Goal: Task Accomplishment & Management: Complete application form

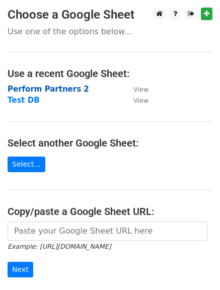
click at [47, 87] on strong "Perform Partners 2" at bounding box center [49, 89] width 82 height 9
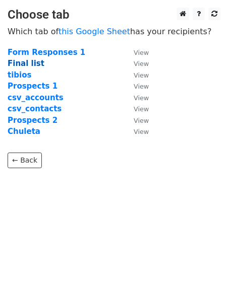
click at [23, 63] on strong "Final list" at bounding box center [26, 63] width 37 height 9
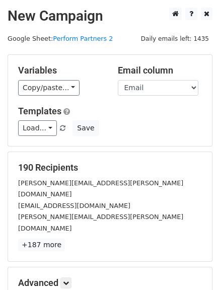
scroll to position [50, 0]
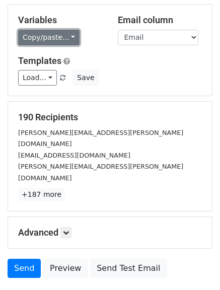
click at [68, 35] on link "Copy/paste..." at bounding box center [48, 38] width 61 height 16
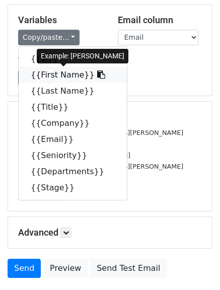
click at [97, 76] on icon at bounding box center [101, 74] width 8 height 8
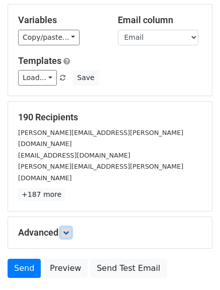
click at [69, 230] on icon at bounding box center [66, 233] width 6 height 6
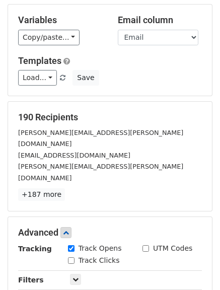
click at [68, 257] on input "Track Clicks" at bounding box center [71, 260] width 7 height 7
checkbox input "true"
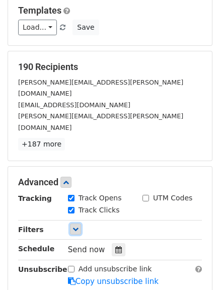
click at [79, 224] on link at bounding box center [75, 229] width 11 height 11
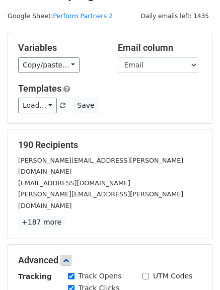
scroll to position [0, 0]
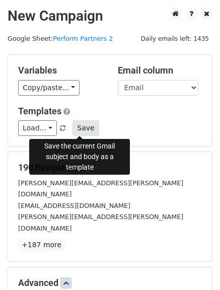
click at [79, 129] on button "Save" at bounding box center [85, 128] width 26 height 16
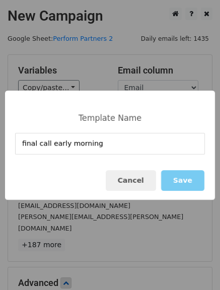
type input "final call early morning"
click at [188, 179] on button "Save" at bounding box center [182, 180] width 43 height 21
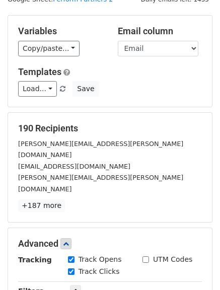
scroll to position [101, 0]
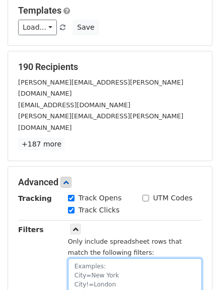
click at [87, 258] on textarea at bounding box center [135, 277] width 134 height 39
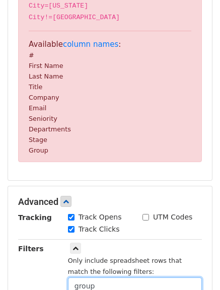
scroll to position [221, 0]
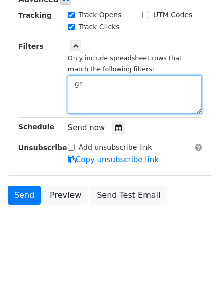
type textarea "g"
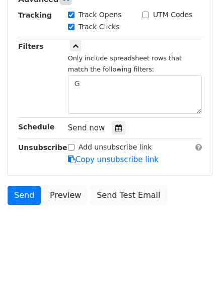
scroll to position [233, 0]
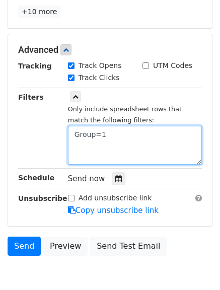
type textarea "Group=1"
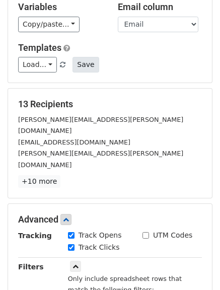
scroll to position [0, 0]
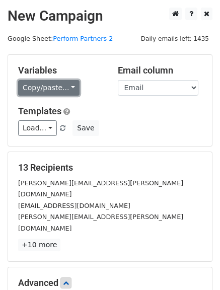
click at [68, 89] on link "Copy/paste..." at bounding box center [48, 88] width 61 height 16
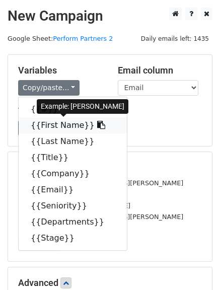
click at [97, 126] on icon at bounding box center [101, 125] width 8 height 8
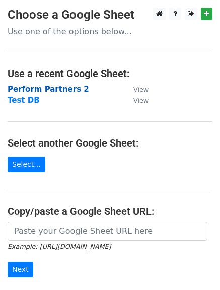
click at [56, 90] on strong "Perform Partners 2" at bounding box center [49, 89] width 82 height 9
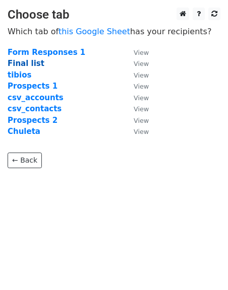
click at [22, 60] on strong "Final list" at bounding box center [26, 63] width 37 height 9
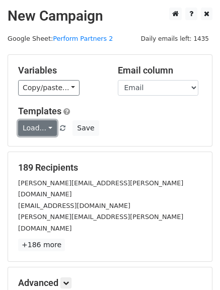
click at [45, 128] on link "Load..." at bounding box center [37, 128] width 39 height 16
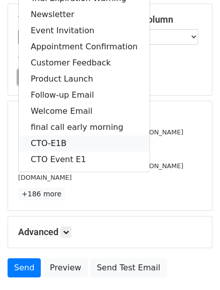
scroll to position [1, 0]
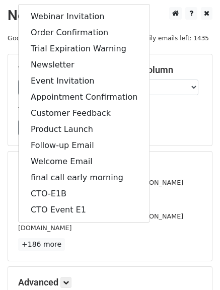
click at [150, 143] on div "Variables Copy/paste... {{#}} {{First Name}} {{Last Name}} {{Title}} {{Company}…" at bounding box center [110, 99] width 204 height 91
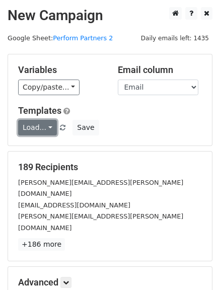
click at [44, 128] on link "Load..." at bounding box center [37, 128] width 39 height 16
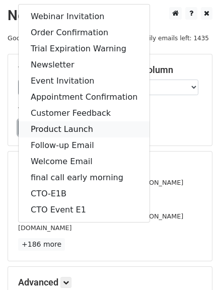
scroll to position [0, 0]
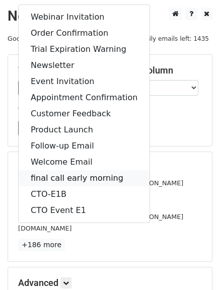
click at [69, 175] on link "final call early morning" at bounding box center [84, 178] width 131 height 16
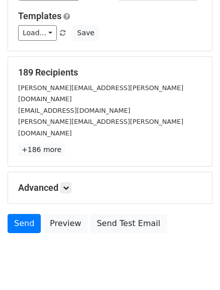
scroll to position [101, 0]
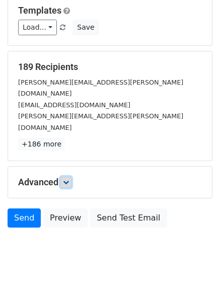
click at [71, 177] on link at bounding box center [65, 182] width 11 height 11
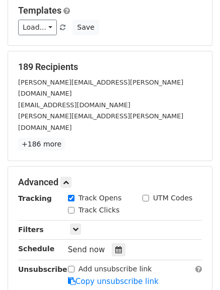
click at [72, 207] on input "Track Clicks" at bounding box center [71, 210] width 7 height 7
checkbox input "true"
click at [74, 226] on icon at bounding box center [75, 229] width 6 height 6
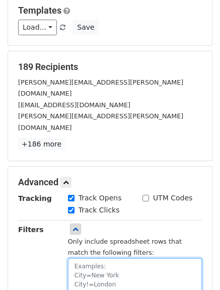
click at [84, 258] on textarea at bounding box center [135, 277] width 134 height 39
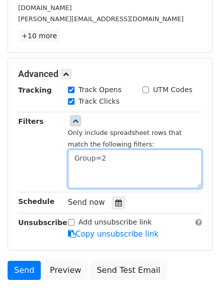
scroll to position [201, 0]
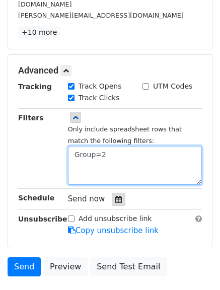
type textarea "Group=2"
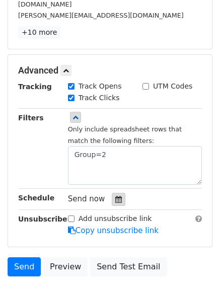
click at [115, 196] on icon at bounding box center [118, 199] width 7 height 7
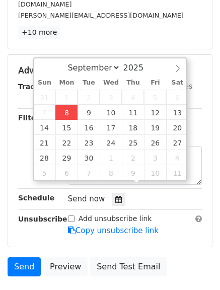
type input "2025-09-08 15:54"
type input "03"
type input "54"
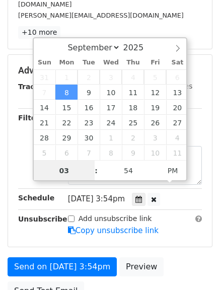
scroll to position [1, 0]
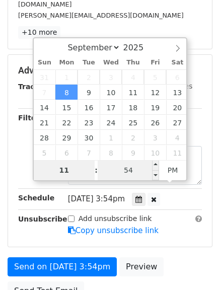
type input "11"
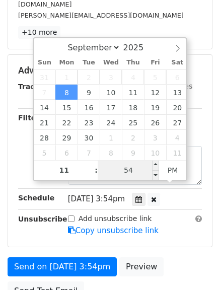
type input "2025-09-08 23:54"
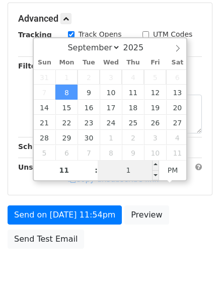
type input "17"
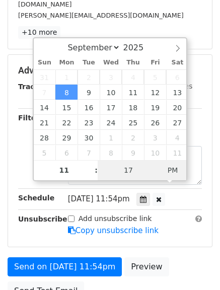
type input "2025-09-08 15:54"
type input "03"
type input "54"
click at [168, 169] on span "PM" at bounding box center [173, 170] width 28 height 20
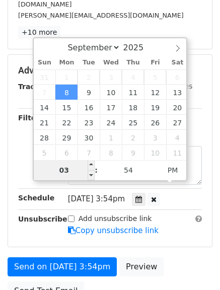
click at [69, 169] on input "03" at bounding box center [64, 170] width 61 height 20
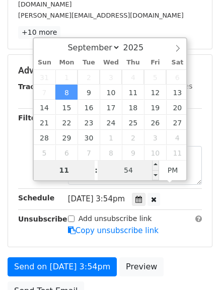
type input "11"
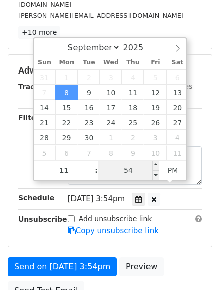
type input "2025-09-08 23:54"
click at [118, 172] on input "54" at bounding box center [128, 170] width 61 height 20
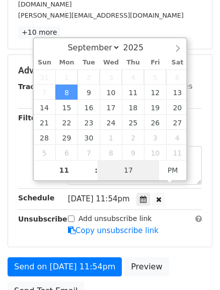
type input "17"
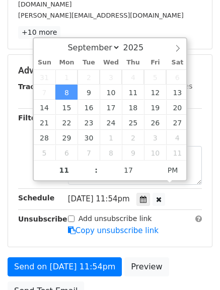
type input "2025-09-08 23:17"
click at [121, 194] on span "Mon, Sep 8, 11:54pm" at bounding box center [99, 198] width 62 height 9
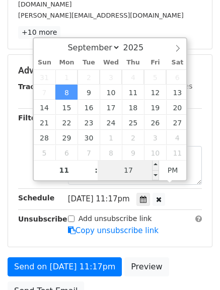
click at [133, 171] on input "17" at bounding box center [128, 170] width 61 height 20
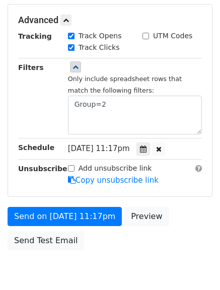
click at [196, 142] on div "Mon, Sep 8, 11:17pm 2025-09-08 23:17" at bounding box center [134, 149] width 149 height 14
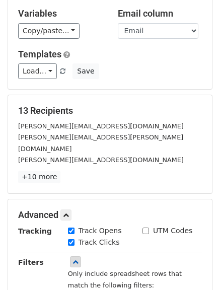
scroll to position [50, 0]
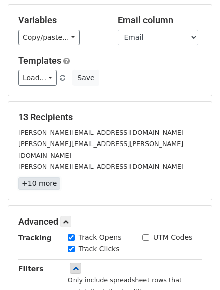
click at [42, 177] on link "+10 more" at bounding box center [39, 183] width 42 height 13
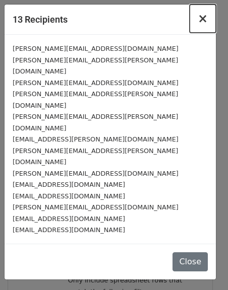
click at [202, 22] on span "×" at bounding box center [202, 19] width 10 height 14
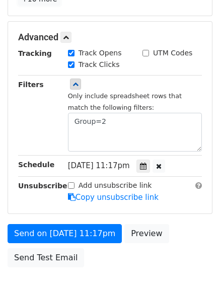
scroll to position [252, 0]
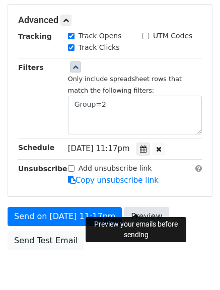
click at [132, 207] on link "Preview" at bounding box center [146, 216] width 44 height 19
click at [130, 207] on link "Preview" at bounding box center [146, 216] width 44 height 19
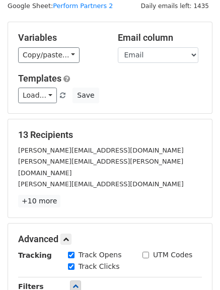
scroll to position [0, 0]
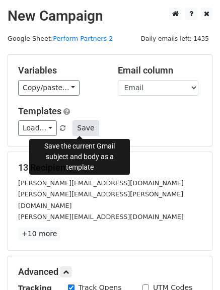
click at [79, 125] on button "Save" at bounding box center [85, 128] width 26 height 16
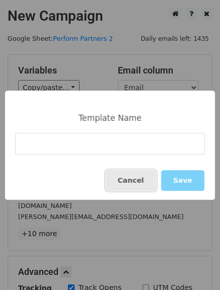
click at [127, 180] on button "Cancel" at bounding box center [131, 180] width 50 height 21
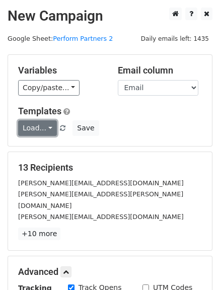
click at [47, 129] on link "Load..." at bounding box center [37, 128] width 39 height 16
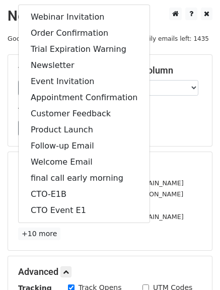
click at [154, 132] on div "Load... Webinar Invitation Order Confirmation Trial Expiration Warning Newslett…" at bounding box center [110, 128] width 199 height 16
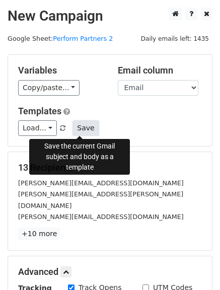
click at [78, 125] on button "Save" at bounding box center [85, 128] width 26 height 16
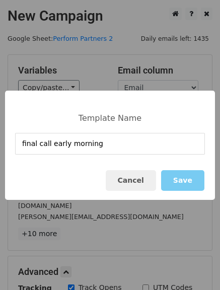
type input "final call early morning"
click at [180, 183] on button "Save" at bounding box center [182, 180] width 43 height 21
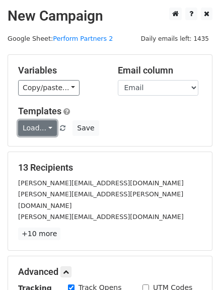
click at [50, 127] on link "Load..." at bounding box center [37, 128] width 39 height 16
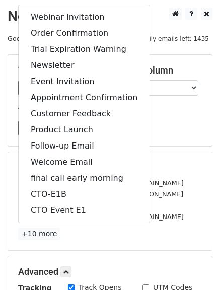
click at [161, 185] on div "[PERSON_NAME][EMAIL_ADDRESS][DOMAIN_NAME]" at bounding box center [110, 183] width 199 height 12
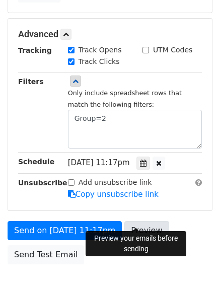
scroll to position [285, 0]
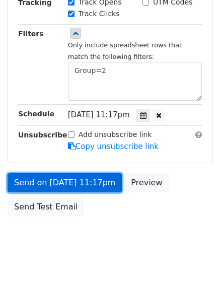
click at [56, 173] on link "Send on Sep 8 at 11:17pm" at bounding box center [65, 182] width 114 height 19
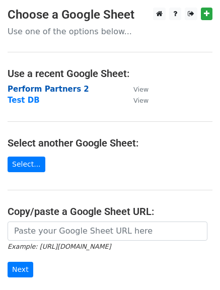
click at [38, 87] on strong "Perform Partners 2" at bounding box center [49, 89] width 82 height 9
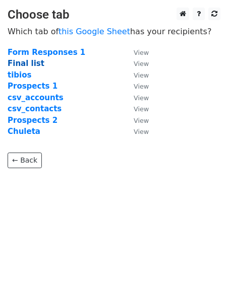
click at [14, 65] on strong "Final list" at bounding box center [26, 63] width 37 height 9
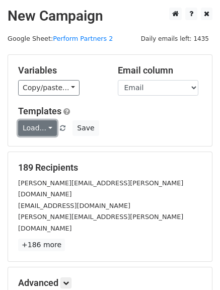
click at [50, 127] on link "Load..." at bounding box center [37, 128] width 39 height 16
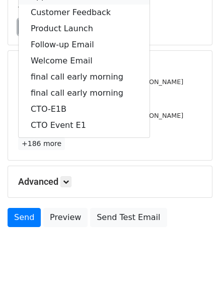
scroll to position [51, 0]
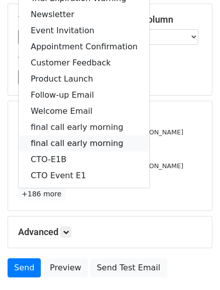
click at [68, 140] on link "final call early morning" at bounding box center [84, 143] width 131 height 16
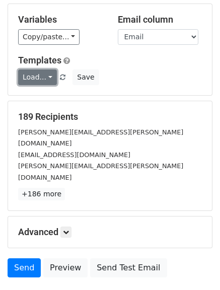
click at [47, 76] on link "Load..." at bounding box center [37, 77] width 39 height 16
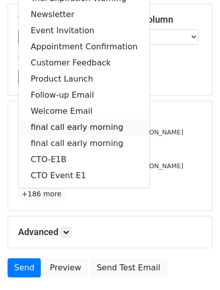
click at [58, 125] on link "final call early morning" at bounding box center [84, 127] width 131 height 16
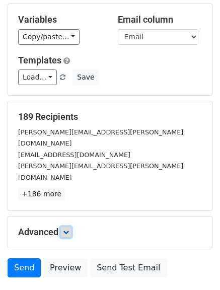
click at [66, 229] on icon at bounding box center [66, 232] width 6 height 6
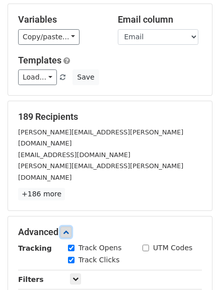
scroll to position [101, 0]
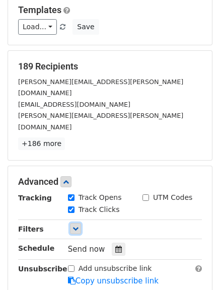
click at [70, 223] on link at bounding box center [75, 228] width 11 height 11
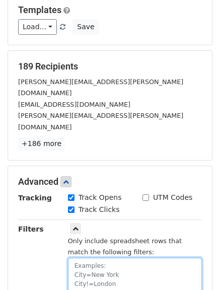
click at [85, 258] on textarea at bounding box center [135, 277] width 134 height 39
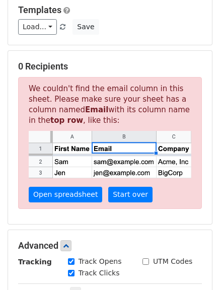
scroll to position [145, 0]
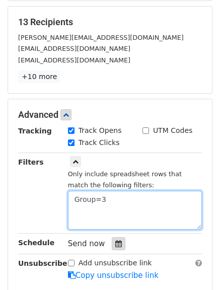
type textarea "Group=3"
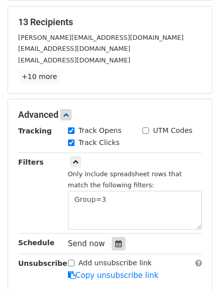
click at [116, 244] on icon at bounding box center [118, 243] width 7 height 7
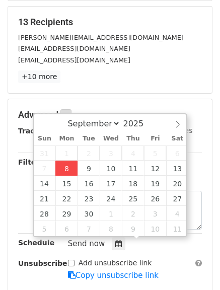
type input "[DATE] 16:01"
type input "04"
type input "01"
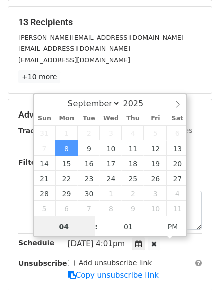
scroll to position [1, 0]
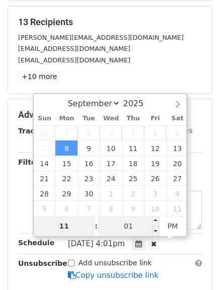
type input "11"
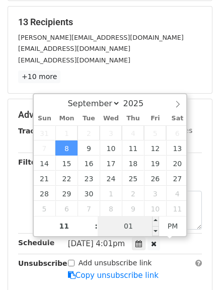
type input "[DATE] 23:01"
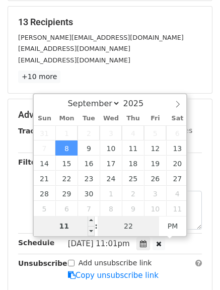
type input "22"
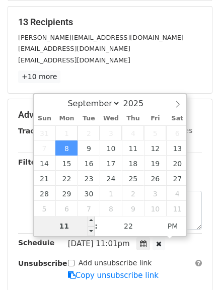
type input "[DATE] 23:22"
click at [74, 227] on input "11" at bounding box center [64, 226] width 61 height 20
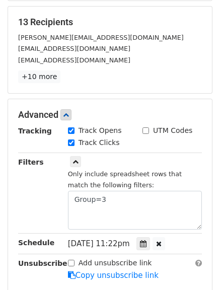
click at [186, 238] on div "[DATE]-09-08 23:22" at bounding box center [134, 244] width 149 height 14
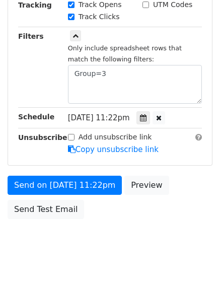
scroll to position [285, 0]
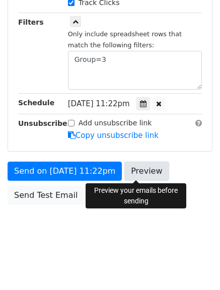
click at [133, 175] on link "Preview" at bounding box center [146, 171] width 44 height 19
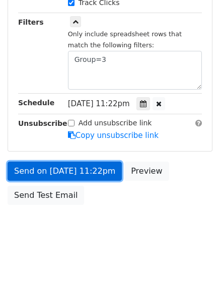
click at [66, 168] on link "Send on [DATE] 11:22pm" at bounding box center [65, 171] width 114 height 19
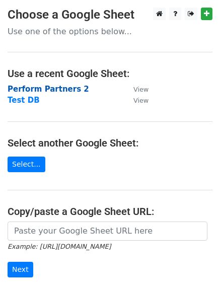
click at [58, 90] on strong "Perform Partners 2" at bounding box center [49, 89] width 82 height 9
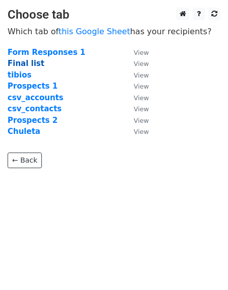
click at [24, 62] on strong "Final list" at bounding box center [26, 63] width 37 height 9
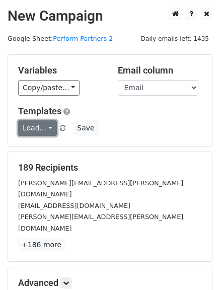
click at [48, 127] on link "Load..." at bounding box center [37, 128] width 39 height 16
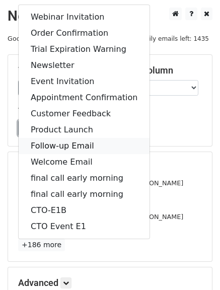
scroll to position [50, 0]
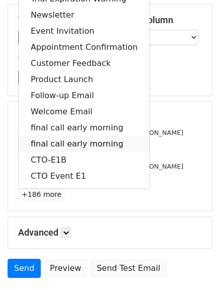
click at [91, 142] on link "final call early morning" at bounding box center [84, 144] width 131 height 16
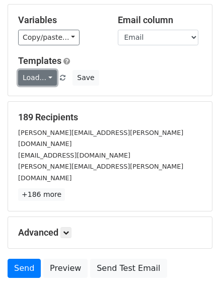
click at [47, 78] on link "Load..." at bounding box center [37, 78] width 39 height 16
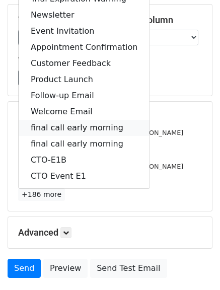
click at [53, 123] on link "final call early morning" at bounding box center [84, 128] width 131 height 16
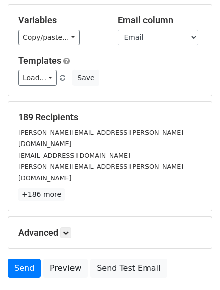
click at [62, 227] on h5 "Advanced" at bounding box center [110, 232] width 184 height 11
click at [65, 230] on icon at bounding box center [66, 233] width 6 height 6
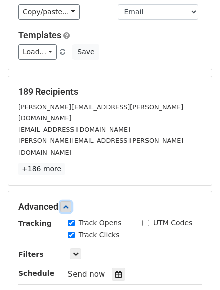
scroll to position [101, 0]
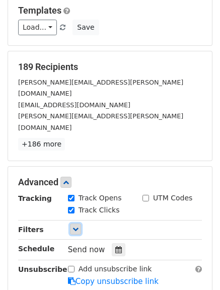
click at [77, 226] on icon at bounding box center [75, 229] width 6 height 6
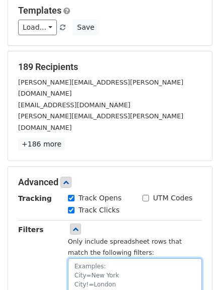
click at [78, 258] on textarea at bounding box center [135, 277] width 134 height 39
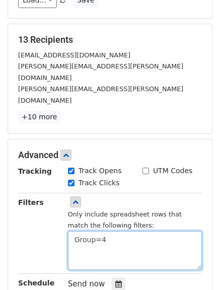
scroll to position [151, 0]
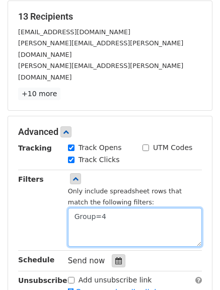
type textarea "Group=4"
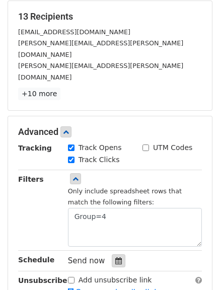
click at [115, 257] on icon at bounding box center [118, 260] width 7 height 7
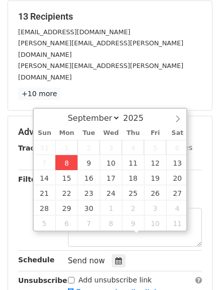
type input "2025-09-08 16:03"
type input "04"
type input "03"
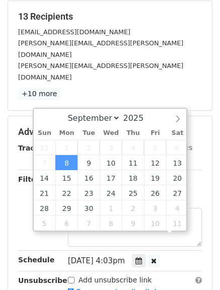
scroll to position [1, 0]
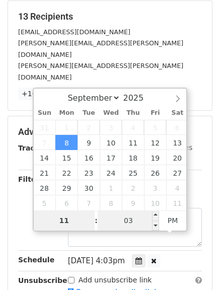
type input "11"
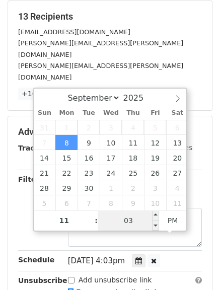
type input "2025-09-08 23:03"
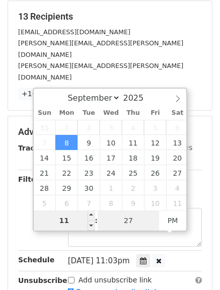
type input "27"
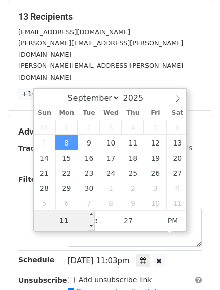
type input "2025-09-08 23:27"
click at [43, 225] on input "11" at bounding box center [64, 220] width 61 height 20
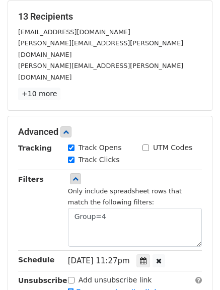
click at [192, 254] on div "Mon, Sep 8, 11:27pm 2025-09-08 23:27" at bounding box center [134, 261] width 149 height 14
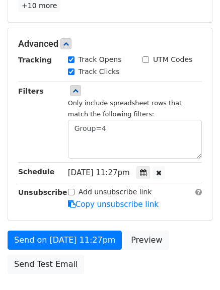
scroll to position [252, 0]
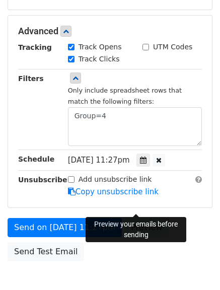
click at [138, 218] on link "Preview" at bounding box center [146, 227] width 44 height 19
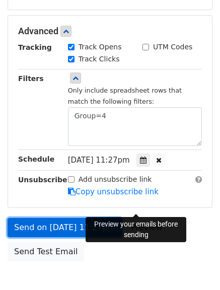
click at [70, 218] on link "Send on Sep 8 at 11:27pm" at bounding box center [65, 227] width 114 height 19
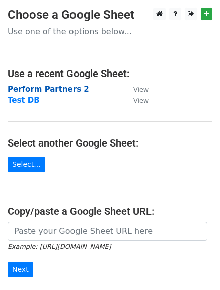
click at [40, 90] on strong "Perform Partners 2" at bounding box center [49, 89] width 82 height 9
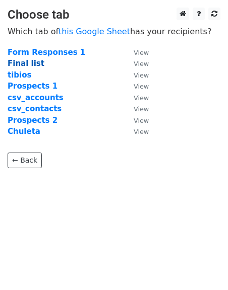
click at [29, 62] on strong "Final list" at bounding box center [26, 63] width 37 height 9
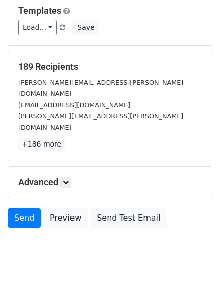
scroll to position [101, 0]
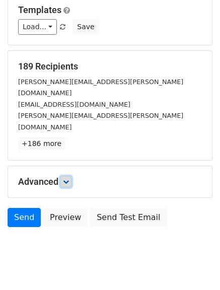
click at [66, 179] on icon at bounding box center [66, 182] width 6 height 6
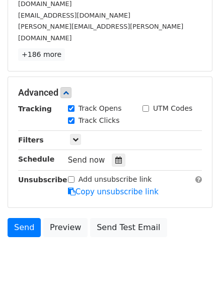
scroll to position [200, 0]
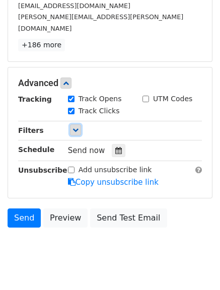
click at [74, 127] on icon at bounding box center [75, 130] width 6 height 6
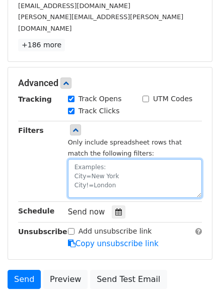
click at [85, 159] on textarea at bounding box center [135, 178] width 134 height 39
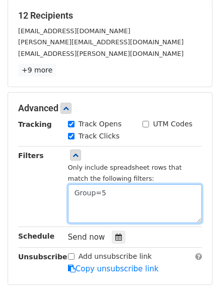
scroll to position [99, 0]
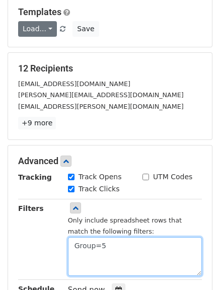
type textarea "Group=5"
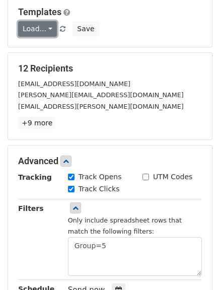
click at [45, 27] on link "Load..." at bounding box center [37, 29] width 39 height 16
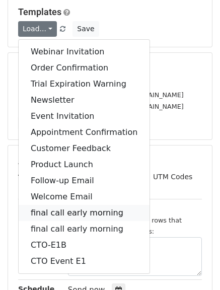
click at [83, 210] on link "final call early morning" at bounding box center [84, 213] width 131 height 16
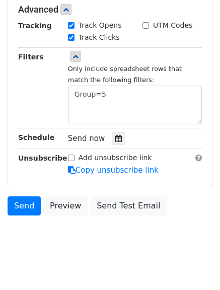
scroll to position [261, 0]
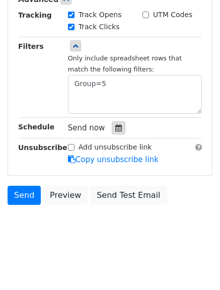
click at [115, 129] on icon at bounding box center [118, 127] width 7 height 7
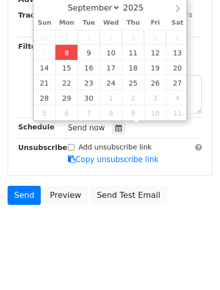
type input "2025-09-08 16:06"
type input "04"
type input "06"
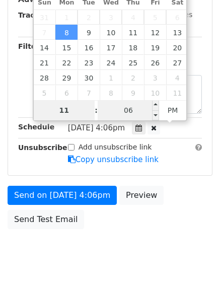
type input "11"
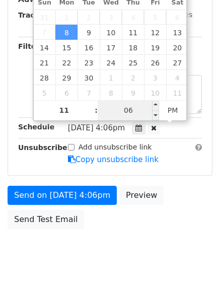
type input "2025-09-08 23:06"
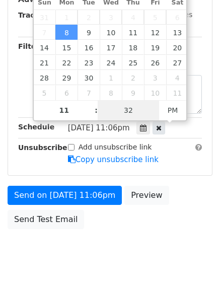
type input "32"
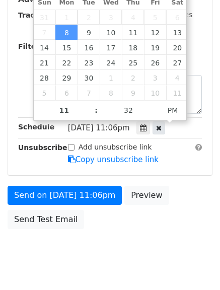
type input "2025-09-08 23:32"
click at [162, 129] on icon at bounding box center [159, 127] width 6 height 7
type input "04"
type input "05"
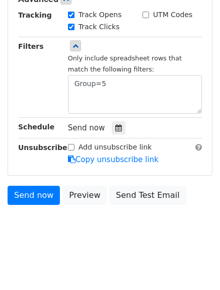
click at [196, 124] on div "Send now" at bounding box center [134, 128] width 149 height 14
click at [115, 127] on icon at bounding box center [118, 127] width 7 height 7
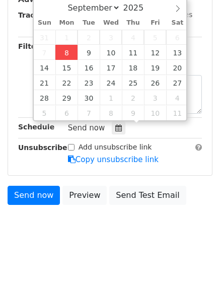
type input "2025-09-08 16:06"
type input "06"
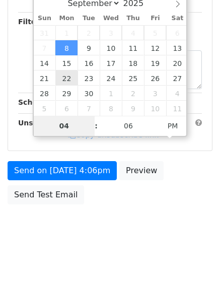
scroll to position [221, 0]
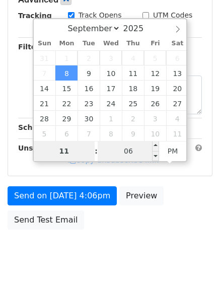
type input "11"
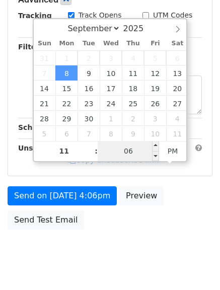
type input "2025-09-08 23:06"
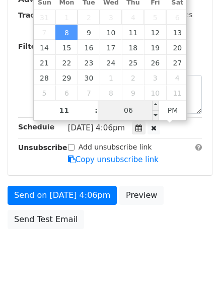
click at [130, 152] on body "New Campaign Daily emails left: 1435 Google Sheet: Perform Partners 2 Variables…" at bounding box center [110, 10] width 220 height 528
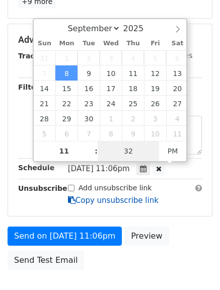
scroll to position [261, 0]
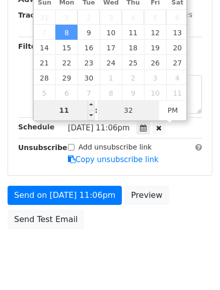
type input "32"
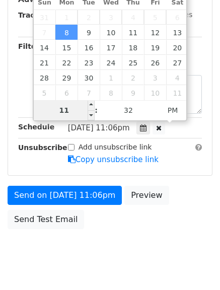
type input "2025-09-08 23:32"
click at [73, 115] on input "11" at bounding box center [64, 110] width 61 height 20
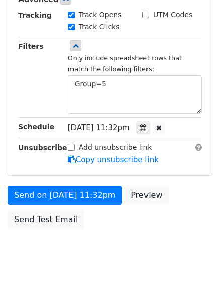
click at [21, 123] on strong "Schedule" at bounding box center [36, 127] width 36 height 8
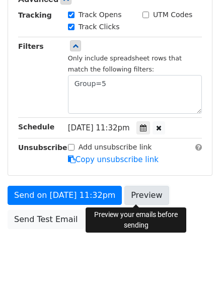
click at [131, 198] on link "Preview" at bounding box center [146, 195] width 44 height 19
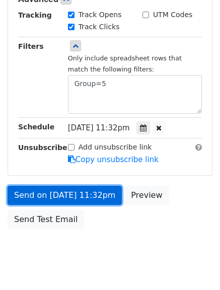
click at [46, 195] on link "Send on Sep 8 at 11:32pm" at bounding box center [65, 195] width 114 height 19
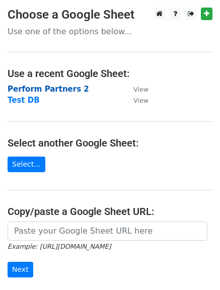
click at [31, 88] on strong "Perform Partners 2" at bounding box center [49, 89] width 82 height 9
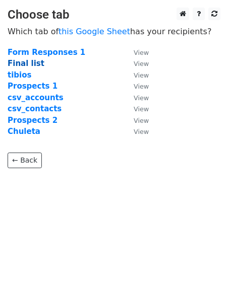
click at [26, 65] on strong "Final list" at bounding box center [26, 63] width 37 height 9
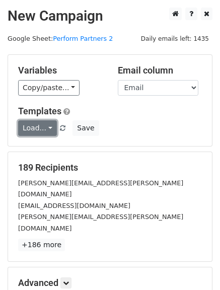
click at [48, 125] on link "Load..." at bounding box center [37, 128] width 39 height 16
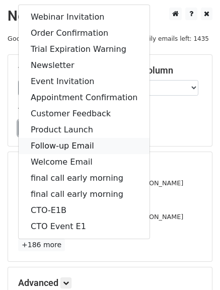
scroll to position [50, 0]
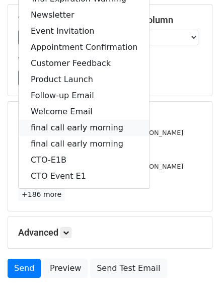
click at [84, 126] on link "final call early morning" at bounding box center [84, 128] width 131 height 16
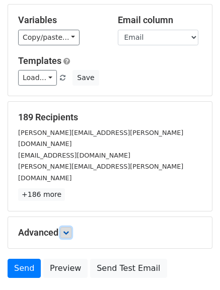
click at [67, 230] on icon at bounding box center [66, 233] width 6 height 6
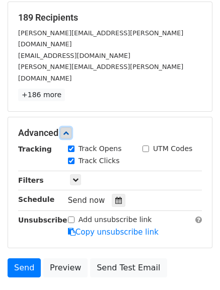
scroll to position [151, 0]
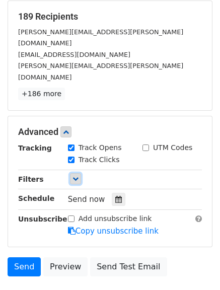
click at [78, 176] on icon at bounding box center [75, 179] width 6 height 6
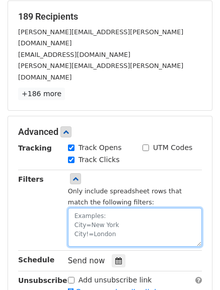
click at [95, 208] on textarea at bounding box center [135, 227] width 134 height 39
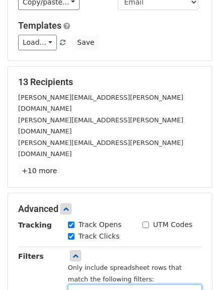
scroll to position [82, 0]
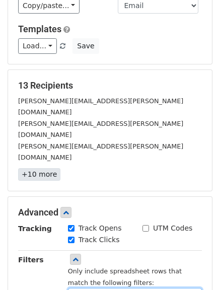
type textarea "Group=6"
click at [32, 168] on link "+10 more" at bounding box center [39, 174] width 42 height 13
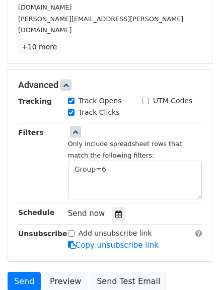
scroll to position [233, 0]
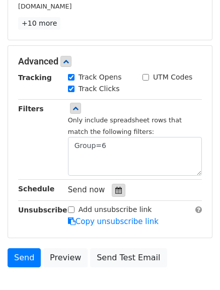
click at [115, 187] on icon at bounding box center [118, 190] width 7 height 7
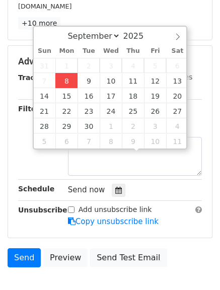
type input "2025-09-08 16:08"
type input "04"
type input "08"
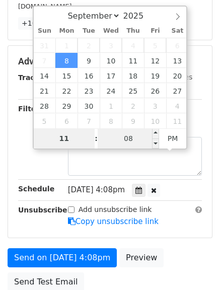
type input "11"
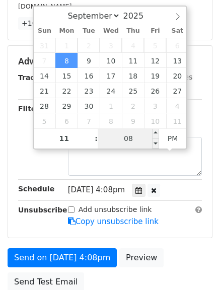
type input "2025-09-08 23:08"
click at [117, 137] on input "08" at bounding box center [128, 138] width 61 height 20
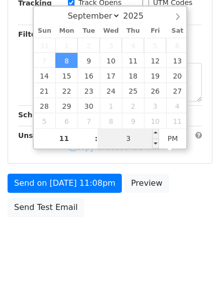
type input "37"
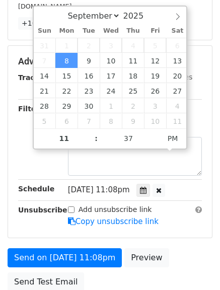
type input "2025-09-08 23:37"
click at [13, 183] on div "Schedule" at bounding box center [36, 190] width 50 height 14
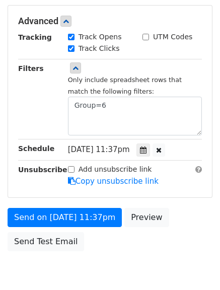
scroll to position [285, 0]
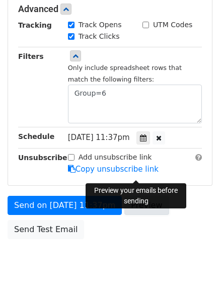
click at [127, 196] on link "Preview" at bounding box center [146, 205] width 44 height 19
click at [131, 196] on link "Preview" at bounding box center [146, 205] width 44 height 19
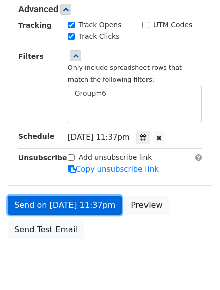
click at [64, 196] on link "Send on Sep 8 at 11:37pm" at bounding box center [65, 205] width 114 height 19
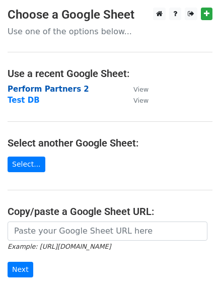
click at [56, 88] on strong "Perform Partners 2" at bounding box center [49, 89] width 82 height 9
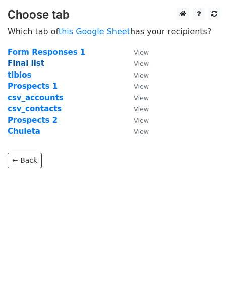
click at [26, 63] on strong "Final list" at bounding box center [26, 63] width 37 height 9
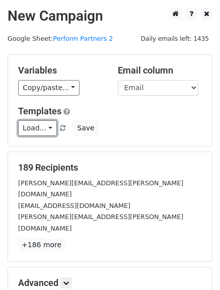
click at [49, 125] on link "Load..." at bounding box center [37, 128] width 39 height 16
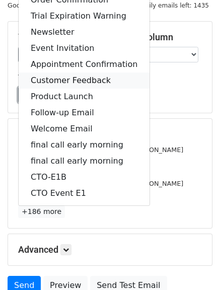
scroll to position [50, 0]
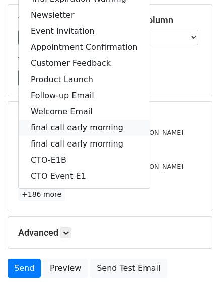
click at [74, 127] on link "final call early morning" at bounding box center [84, 128] width 131 height 16
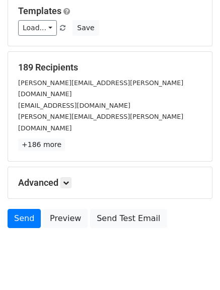
scroll to position [101, 0]
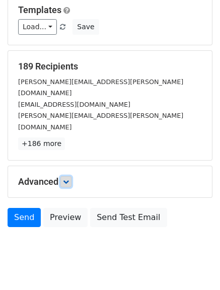
click at [69, 179] on icon at bounding box center [66, 182] width 6 height 6
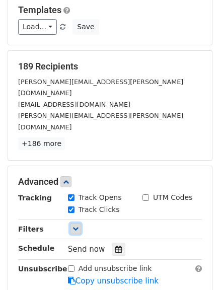
click at [76, 226] on icon at bounding box center [75, 229] width 6 height 6
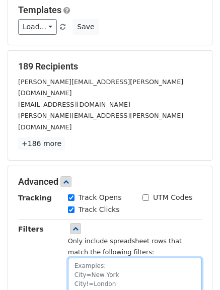
click at [93, 258] on textarea at bounding box center [135, 277] width 134 height 39
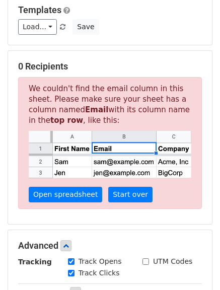
scroll to position [145, 0]
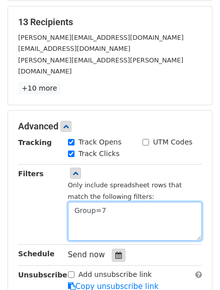
type textarea "Group=7"
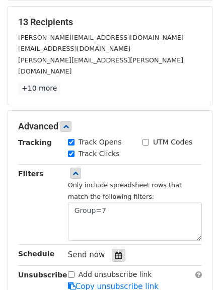
click at [113, 249] on div at bounding box center [119, 255] width 14 height 13
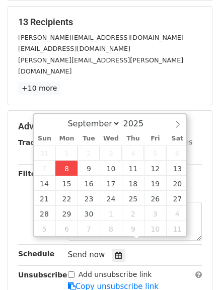
type input "2025-09-08 16:10"
type input "04"
type input "10"
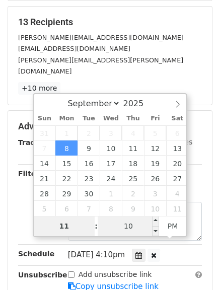
type input "11"
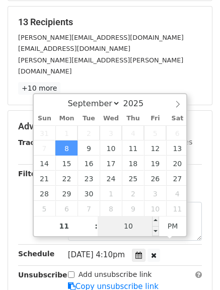
type input "2025-09-08 23:10"
click at [120, 226] on input "10" at bounding box center [128, 226] width 61 height 20
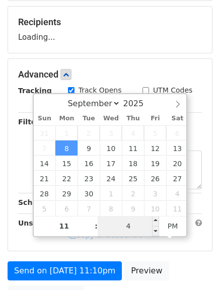
type input "42"
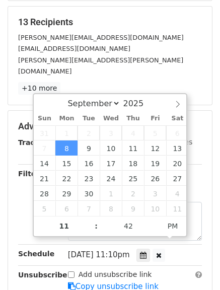
type input "2025-09-08 23:42"
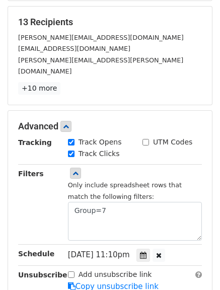
click at [62, 248] on div "Mon, Sep 8, 11:10pm 2025-09-08 23:42" at bounding box center [134, 255] width 149 height 14
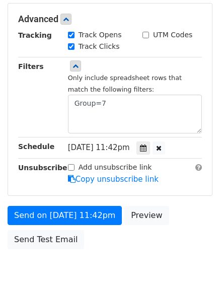
scroll to position [235, 0]
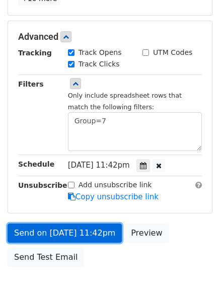
click at [46, 224] on link "Send on Sep 8 at 11:42pm" at bounding box center [65, 233] width 114 height 19
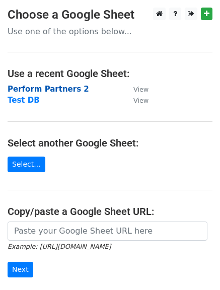
click at [47, 89] on strong "Perform Partners 2" at bounding box center [49, 89] width 82 height 9
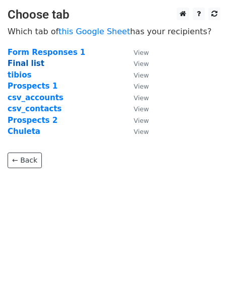
click at [20, 64] on strong "Final list" at bounding box center [26, 63] width 37 height 9
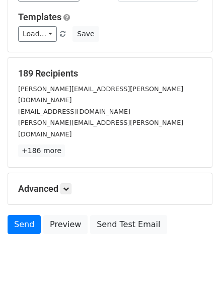
scroll to position [101, 0]
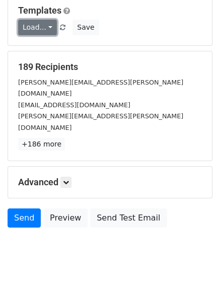
click at [45, 29] on link "Load..." at bounding box center [37, 28] width 39 height 16
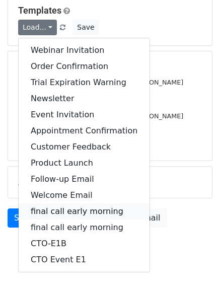
click at [47, 207] on link "final call early morning" at bounding box center [84, 211] width 131 height 16
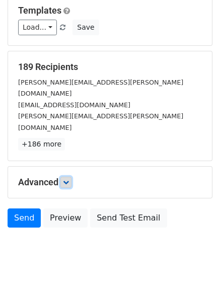
click at [64, 177] on link at bounding box center [65, 182] width 11 height 11
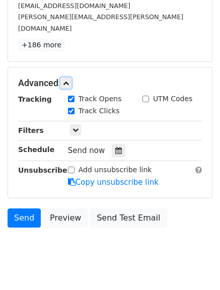
scroll to position [150, 0]
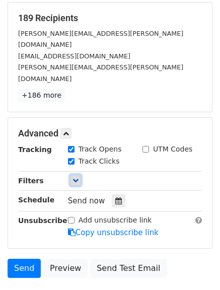
click at [74, 177] on icon at bounding box center [75, 180] width 6 height 6
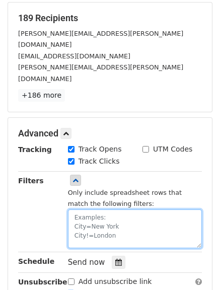
click at [84, 209] on textarea at bounding box center [135, 228] width 134 height 39
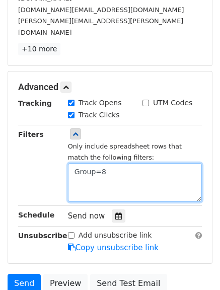
scroll to position [200, 0]
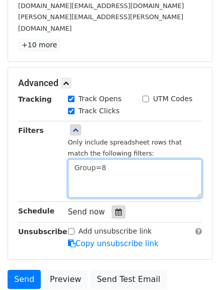
type textarea "Group=8"
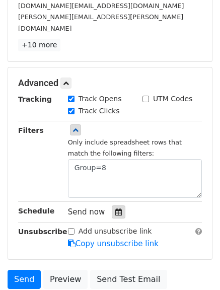
click at [115, 208] on icon at bounding box center [118, 211] width 7 height 7
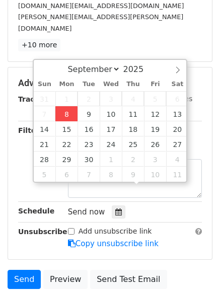
type input "2025-09-08 16:12"
type input "04"
type input "12"
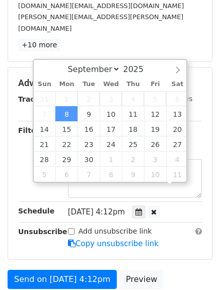
scroll to position [1, 0]
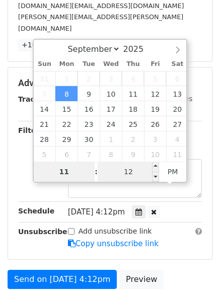
type input "11"
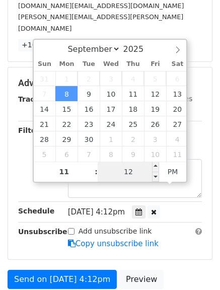
type input "2025-09-08 23:12"
click at [124, 174] on input "12" at bounding box center [128, 172] width 61 height 20
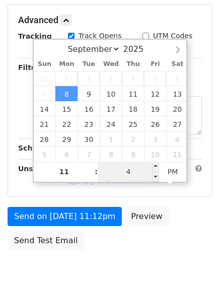
type input "47"
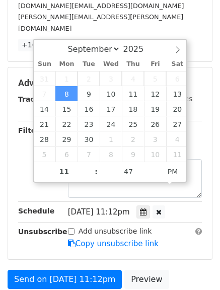
type input "2025-09-08 23:47"
click at [28, 207] on strong "Schedule" at bounding box center [36, 211] width 36 height 8
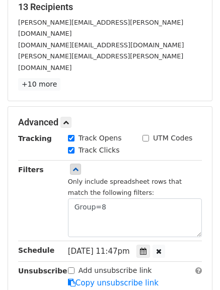
scroll to position [185, 0]
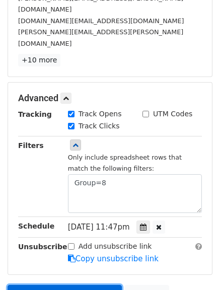
click at [28, 285] on link "Send on Sep 8 at 11:47pm" at bounding box center [65, 294] width 114 height 19
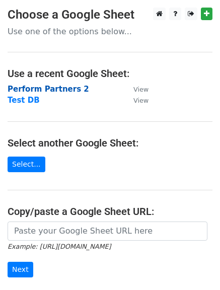
click at [58, 89] on strong "Perform Partners 2" at bounding box center [49, 89] width 82 height 9
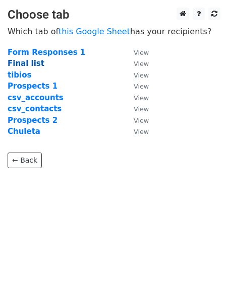
click at [20, 63] on strong "Final list" at bounding box center [26, 63] width 37 height 9
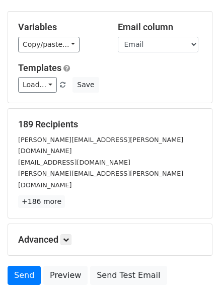
scroll to position [101, 0]
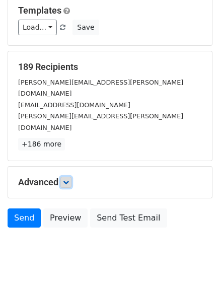
click at [68, 179] on icon at bounding box center [66, 182] width 6 height 6
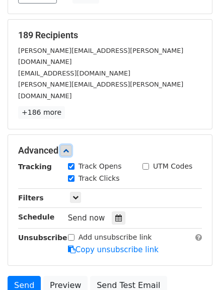
scroll to position [200, 0]
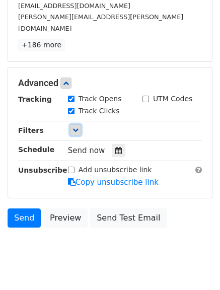
click at [77, 127] on icon at bounding box center [75, 130] width 6 height 6
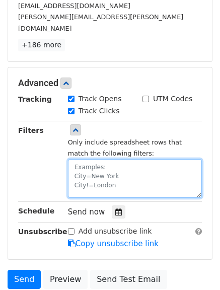
click at [86, 159] on textarea at bounding box center [135, 178] width 134 height 39
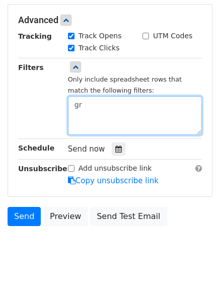
type textarea "g"
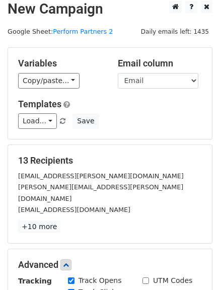
scroll to position [0, 0]
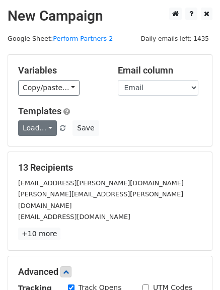
type textarea "Group=9"
click at [46, 128] on link "Load..." at bounding box center [37, 128] width 39 height 16
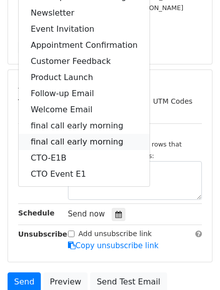
scroll to position [201, 0]
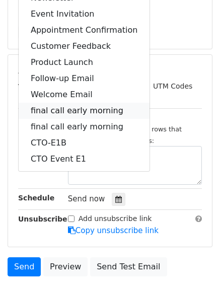
click at [57, 108] on link "final call early morning" at bounding box center [84, 111] width 131 height 16
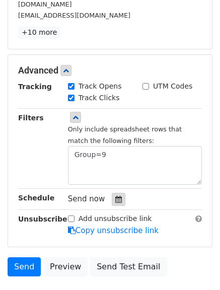
click at [115, 196] on icon at bounding box center [118, 199] width 7 height 7
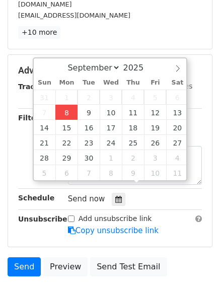
type input "2025-09-08 16:14"
type input "04"
type input "14"
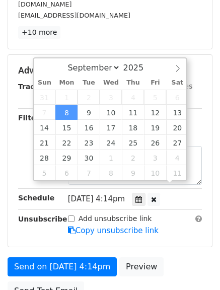
scroll to position [1, 0]
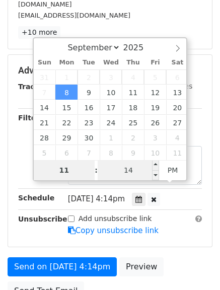
type input "11"
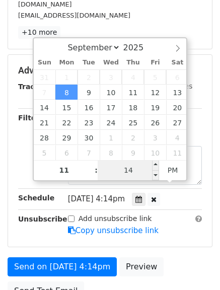
type input "2025-09-08 23:14"
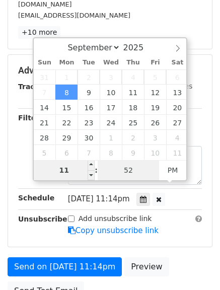
type input "52"
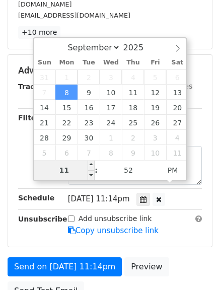
type input "2025-09-08 23:52"
click at [63, 175] on input "11" at bounding box center [64, 170] width 61 height 20
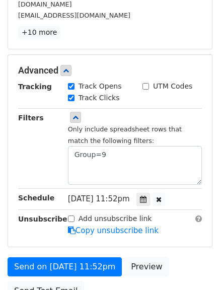
click at [18, 194] on strong "Schedule" at bounding box center [36, 198] width 36 height 8
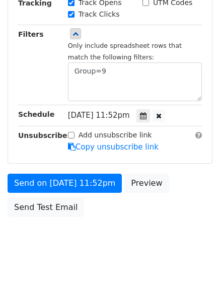
scroll to position [285, 0]
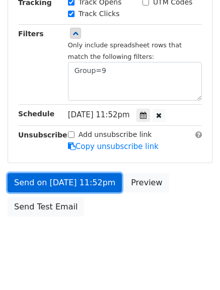
click at [69, 173] on link "Send on Sep 8 at 11:52pm" at bounding box center [65, 182] width 114 height 19
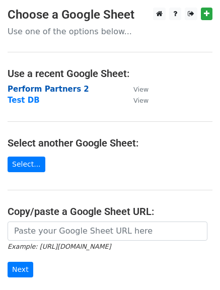
click at [44, 87] on strong "Perform Partners 2" at bounding box center [49, 89] width 82 height 9
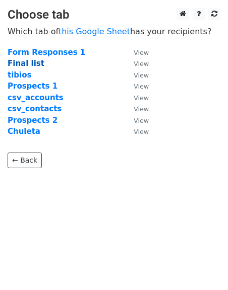
click at [25, 64] on strong "Final list" at bounding box center [26, 63] width 37 height 9
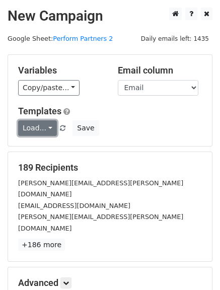
click at [51, 126] on link "Load..." at bounding box center [37, 128] width 39 height 16
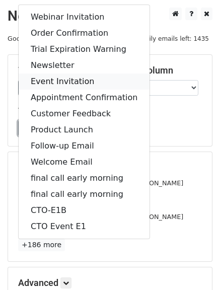
scroll to position [50, 0]
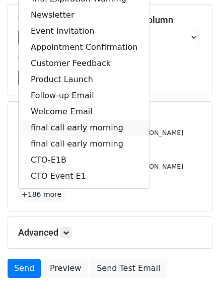
click at [63, 126] on link "final call early morning" at bounding box center [84, 128] width 131 height 16
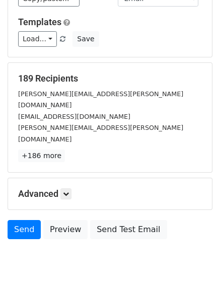
scroll to position [101, 0]
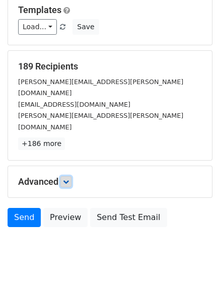
click at [71, 176] on link at bounding box center [65, 181] width 11 height 11
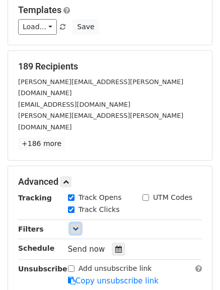
click at [76, 226] on icon at bounding box center [75, 229] width 6 height 6
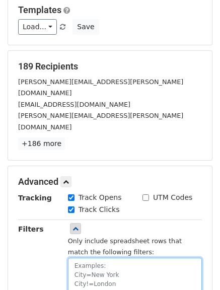
click at [81, 258] on textarea at bounding box center [135, 277] width 134 height 39
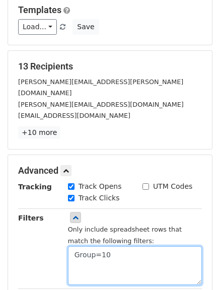
type textarea "Group=10"
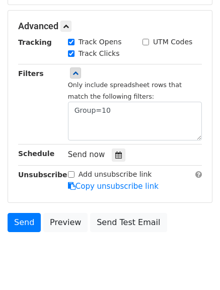
scroll to position [252, 0]
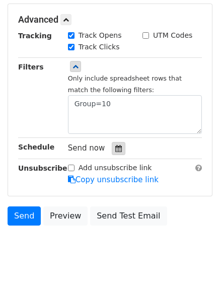
click at [115, 145] on icon at bounding box center [118, 148] width 7 height 7
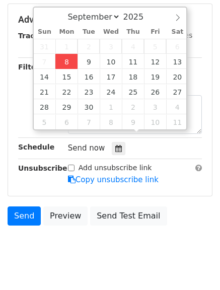
type input "2025-09-08 16:17"
type input "04"
type input "17"
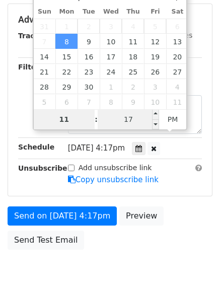
type input "11"
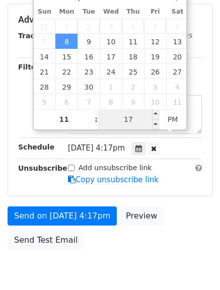
type input "2025-09-08 23:17"
drag, startPoint x: 129, startPoint y: 117, endPoint x: 123, endPoint y: 123, distance: 8.6
click at [128, 118] on input "17" at bounding box center [128, 119] width 61 height 20
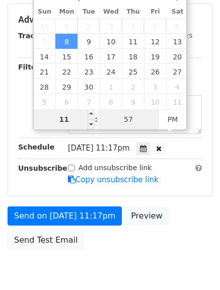
type input "57"
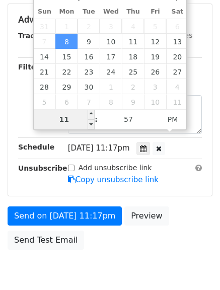
type input "2025-09-08 23:57"
click at [52, 119] on input "11" at bounding box center [64, 119] width 61 height 20
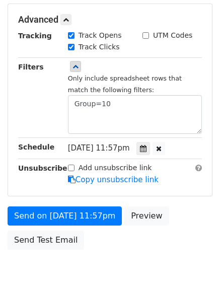
click at [39, 143] on strong "Schedule" at bounding box center [36, 147] width 36 height 8
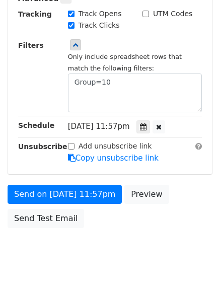
scroll to position [285, 0]
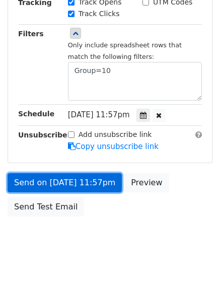
click at [50, 173] on link "Send on Sep 8 at 11:57pm" at bounding box center [65, 182] width 114 height 19
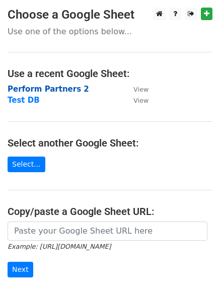
click at [52, 87] on strong "Perform Partners 2" at bounding box center [49, 89] width 82 height 9
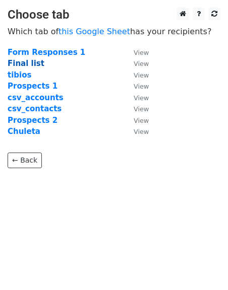
click at [30, 64] on strong "Final list" at bounding box center [26, 63] width 37 height 9
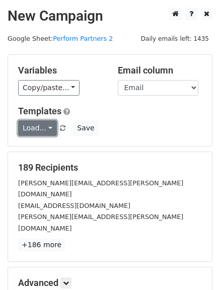
click at [42, 127] on link "Load..." at bounding box center [37, 128] width 39 height 16
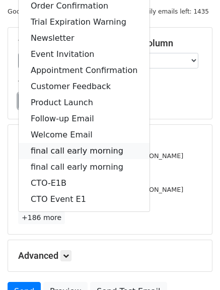
scroll to position [50, 0]
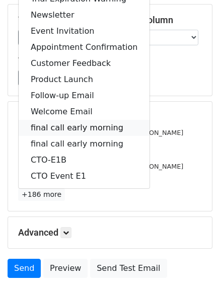
click at [78, 127] on link "final call early morning" at bounding box center [84, 128] width 131 height 16
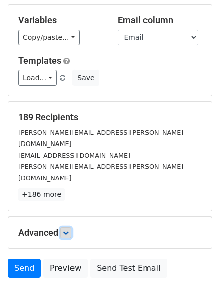
click at [68, 227] on link at bounding box center [65, 232] width 11 height 11
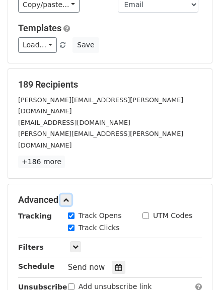
scroll to position [101, 0]
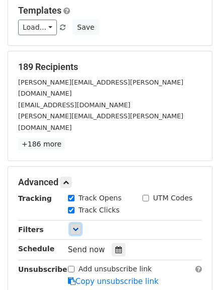
click at [75, 226] on icon at bounding box center [75, 229] width 6 height 6
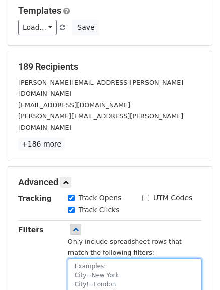
click at [90, 258] on textarea at bounding box center [135, 277] width 134 height 39
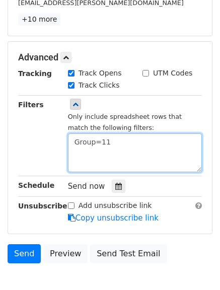
scroll to position [252, 0]
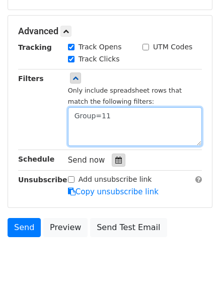
type textarea "Group=11"
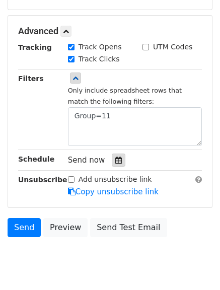
click at [115, 157] on icon at bounding box center [118, 160] width 7 height 7
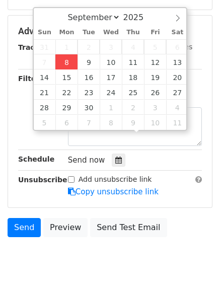
type input "2025-09-08 16:19"
type input "04"
type input "19"
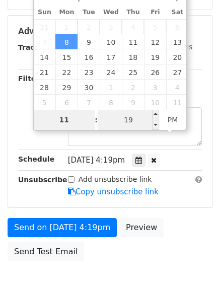
type input "11"
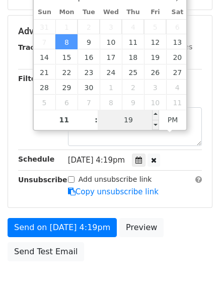
type input "2025-09-08 23:19"
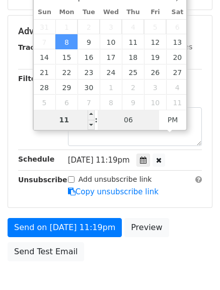
type input "06"
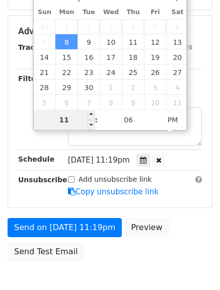
type input "2025-09-08 23:06"
click at [54, 124] on input "11" at bounding box center [64, 120] width 61 height 20
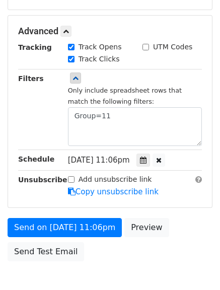
click at [27, 155] on strong "Schedule" at bounding box center [36, 159] width 36 height 8
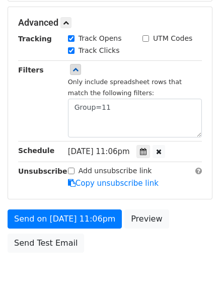
scroll to position [285, 0]
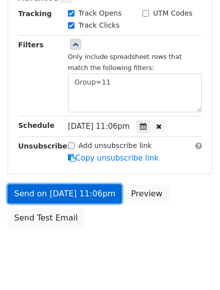
click at [45, 184] on link "Send on Sep 8 at 11:06pm" at bounding box center [65, 193] width 114 height 19
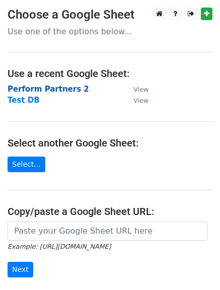
click at [62, 86] on strong "Perform Partners 2" at bounding box center [49, 89] width 82 height 9
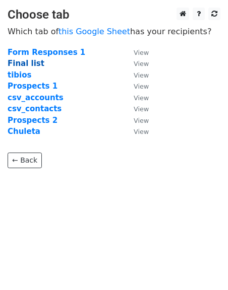
click at [21, 65] on strong "Final list" at bounding box center [26, 63] width 37 height 9
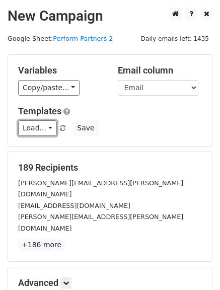
click at [48, 126] on link "Load..." at bounding box center [37, 128] width 39 height 16
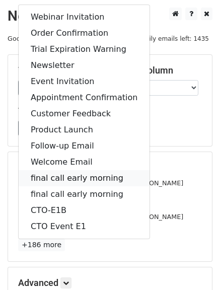
click at [103, 178] on link "final call early morning" at bounding box center [84, 178] width 131 height 16
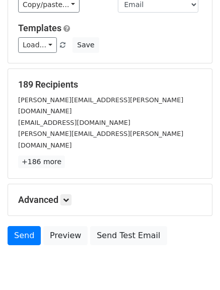
scroll to position [101, 0]
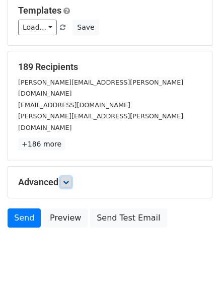
click at [67, 179] on icon at bounding box center [66, 182] width 6 height 6
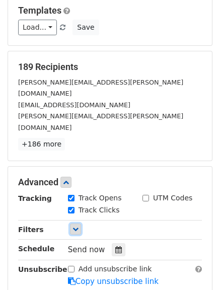
click at [74, 226] on icon at bounding box center [75, 229] width 6 height 6
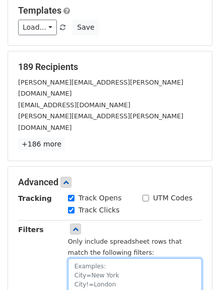
click at [80, 258] on textarea at bounding box center [135, 277] width 134 height 39
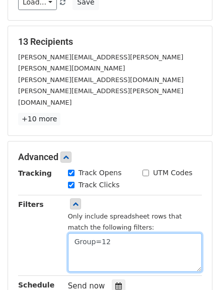
scroll to position [151, 0]
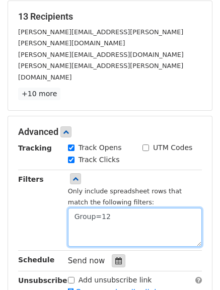
type textarea "Group=12"
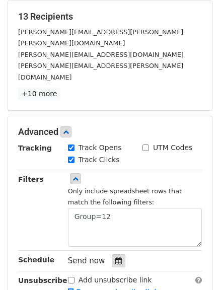
click at [115, 257] on icon at bounding box center [118, 260] width 7 height 7
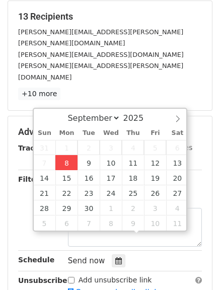
type input "2025-09-08 16:21"
type input "04"
type input "21"
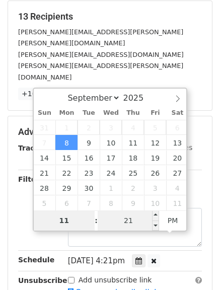
type input "11"
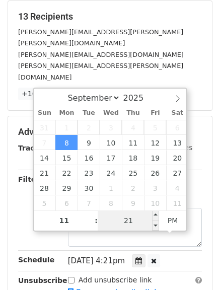
type input "2025-09-08 23:21"
click at [121, 223] on input "21" at bounding box center [128, 220] width 61 height 20
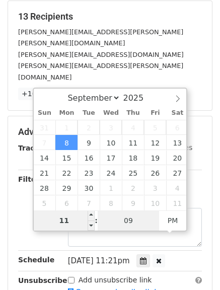
type input "09"
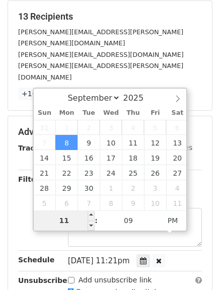
type input "2025-09-08 23:09"
click at [48, 222] on input "11" at bounding box center [64, 220] width 61 height 20
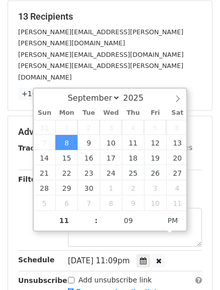
click at [24, 256] on strong "Schedule" at bounding box center [36, 260] width 36 height 8
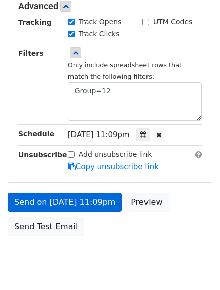
scroll to position [285, 0]
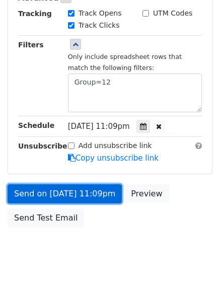
click at [49, 184] on link "Send on Sep 8 at 11:09pm" at bounding box center [65, 193] width 114 height 19
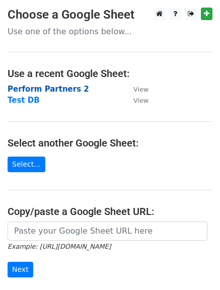
click at [32, 88] on strong "Perform Partners 2" at bounding box center [49, 89] width 82 height 9
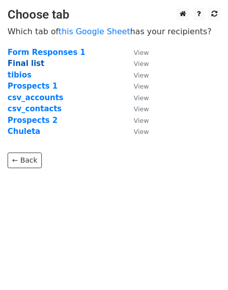
click at [23, 62] on strong "Final list" at bounding box center [26, 63] width 37 height 9
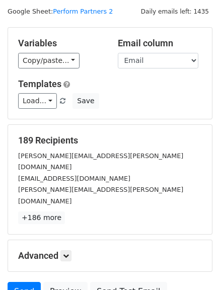
scroll to position [50, 0]
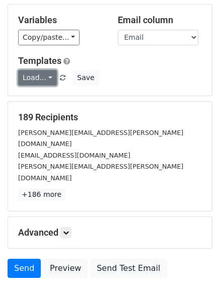
click at [47, 80] on link "Load..." at bounding box center [37, 78] width 39 height 16
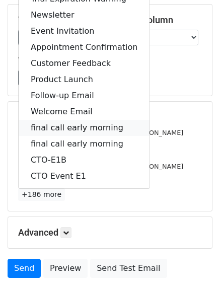
click at [64, 126] on link "final call early morning" at bounding box center [84, 128] width 131 height 16
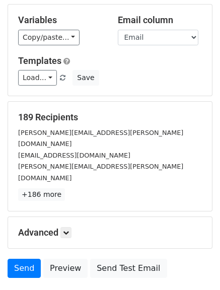
scroll to position [101, 0]
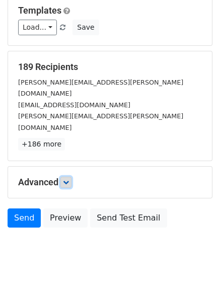
click at [66, 179] on icon at bounding box center [66, 182] width 6 height 6
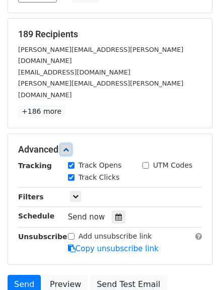
scroll to position [151, 0]
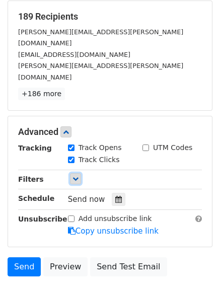
click at [76, 176] on icon at bounding box center [75, 179] width 6 height 6
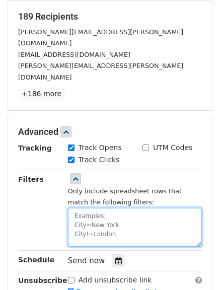
click at [87, 208] on textarea at bounding box center [135, 227] width 134 height 39
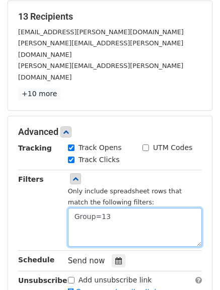
type textarea "Group=13"
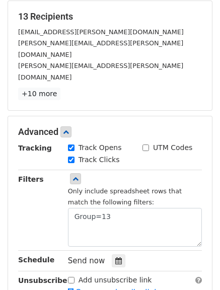
scroll to position [201, 0]
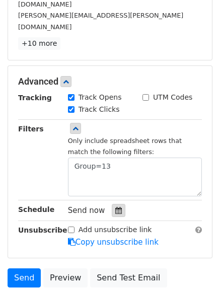
click at [115, 207] on icon at bounding box center [118, 210] width 7 height 7
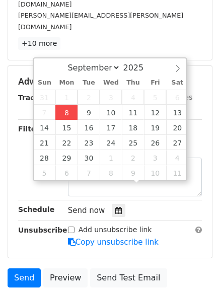
type input "2025-09-08 16:23"
type input "04"
type input "23"
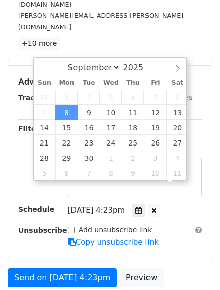
scroll to position [1, 0]
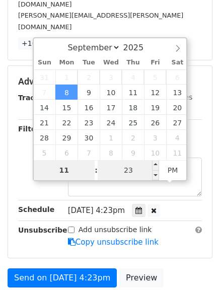
type input "11"
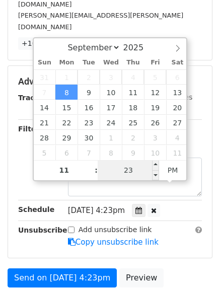
type input "2025-09-08 23:23"
click at [136, 168] on input "23" at bounding box center [128, 170] width 61 height 20
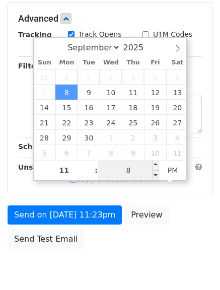
click at [124, 171] on input "8" at bounding box center [128, 170] width 61 height 20
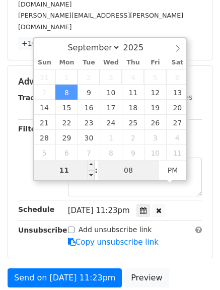
type input "08"
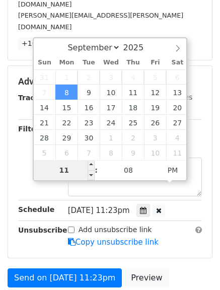
type input "2025-09-08 23:08"
click at [55, 170] on input "11" at bounding box center [64, 170] width 61 height 20
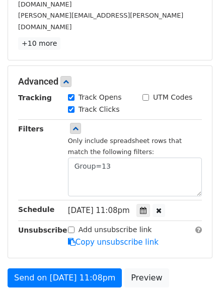
click at [19, 205] on strong "Schedule" at bounding box center [36, 209] width 36 height 8
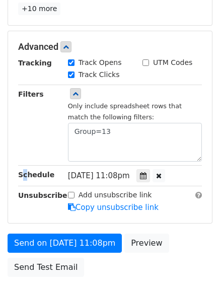
scroll to position [252, 0]
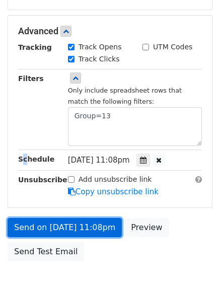
click at [68, 218] on link "Send on Sep 8 at 11:08pm" at bounding box center [65, 227] width 114 height 19
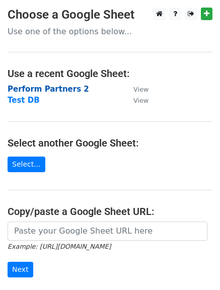
click at [49, 88] on strong "Perform Partners 2" at bounding box center [49, 89] width 82 height 9
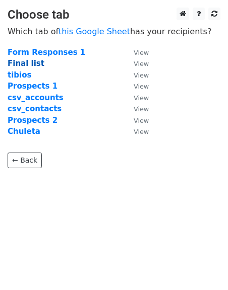
click at [26, 63] on strong "Final list" at bounding box center [26, 63] width 37 height 9
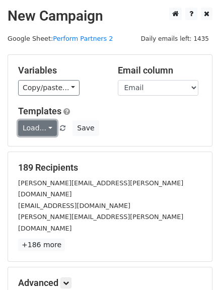
click at [47, 129] on link "Load..." at bounding box center [37, 128] width 39 height 16
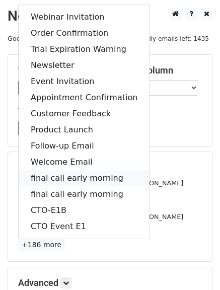
click at [55, 179] on link "final call early morning" at bounding box center [84, 178] width 131 height 16
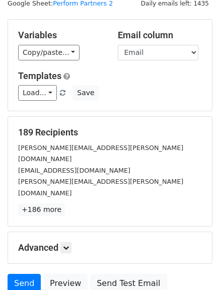
scroll to position [50, 0]
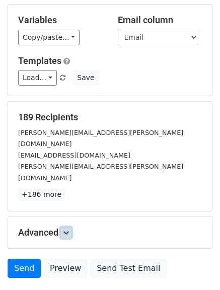
click at [66, 230] on icon at bounding box center [66, 233] width 6 height 6
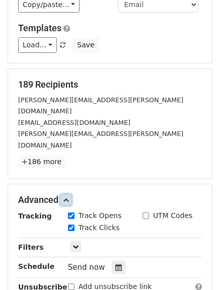
scroll to position [101, 0]
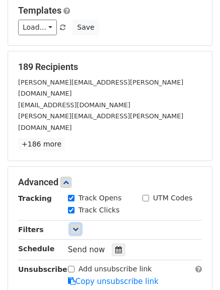
click at [74, 224] on link at bounding box center [75, 229] width 11 height 11
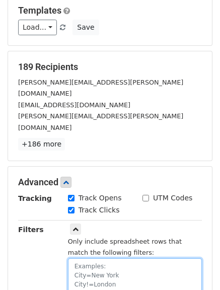
click at [82, 258] on textarea at bounding box center [135, 277] width 134 height 39
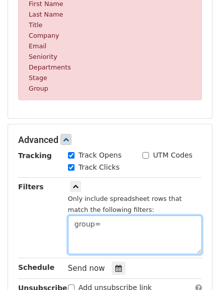
scroll to position [302, 0]
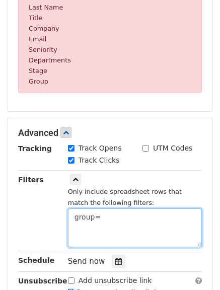
click at [77, 217] on textarea "group=" at bounding box center [135, 227] width 134 height 39
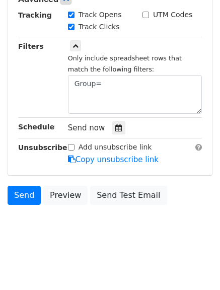
click at [123, 214] on body "New Campaign Daily emails left: 1435 Google Sheet: Perform Partners 2 Variables…" at bounding box center [110, 19] width 220 height 464
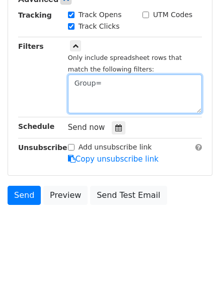
click at [105, 89] on textarea "Group=" at bounding box center [135, 94] width 134 height 39
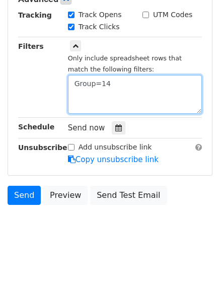
scroll to position [261, 0]
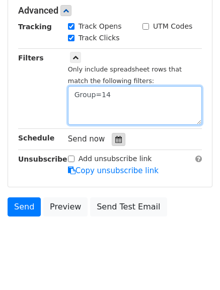
type textarea "Group=14"
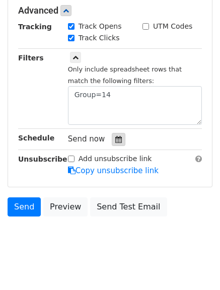
click at [119, 133] on div at bounding box center [119, 139] width 14 height 13
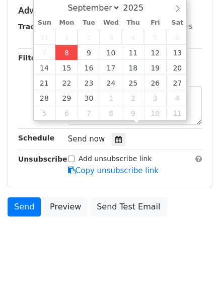
type input "2025-09-08 16:24"
type input "04"
type input "24"
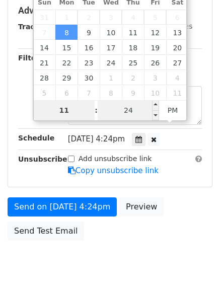
type input "11"
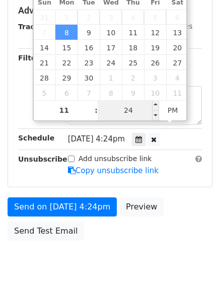
type input "2025-09-08 23:24"
click at [122, 110] on input "24" at bounding box center [128, 110] width 61 height 20
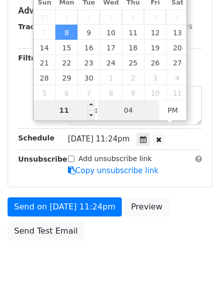
type input "04"
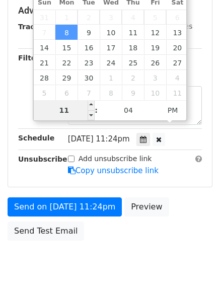
type input "2025-09-08 23:04"
click at [54, 111] on input "11" at bounding box center [64, 110] width 61 height 20
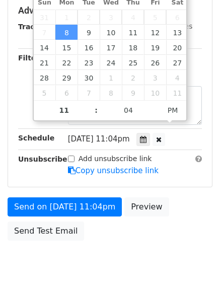
click at [18, 134] on strong "Schedule" at bounding box center [36, 138] width 36 height 8
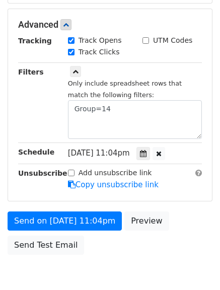
scroll to position [252, 0]
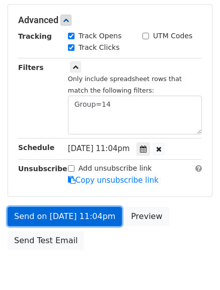
click at [57, 207] on link "Send on Sep 8 at 11:04pm" at bounding box center [65, 216] width 114 height 19
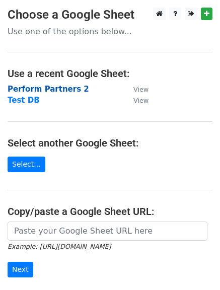
click at [46, 86] on strong "Perform Partners 2" at bounding box center [49, 89] width 82 height 9
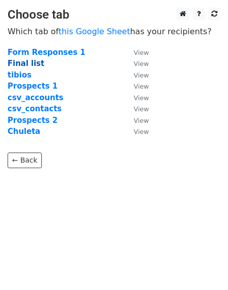
click at [28, 60] on strong "Final list" at bounding box center [26, 63] width 37 height 9
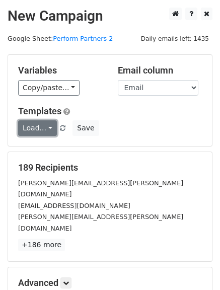
click at [47, 126] on link "Load..." at bounding box center [37, 128] width 39 height 16
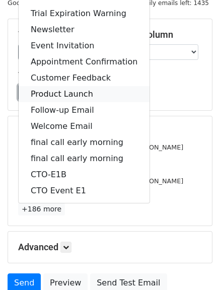
scroll to position [50, 0]
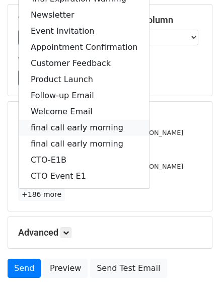
click at [77, 127] on link "final call early morning" at bounding box center [84, 128] width 131 height 16
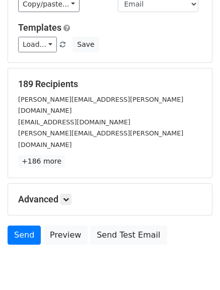
scroll to position [101, 0]
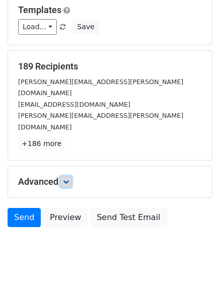
click at [66, 179] on icon at bounding box center [66, 182] width 6 height 6
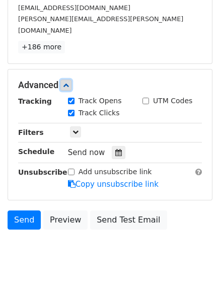
scroll to position [200, 0]
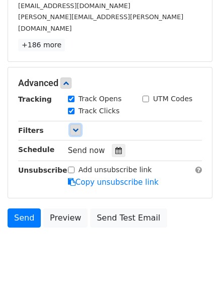
click at [75, 127] on icon at bounding box center [75, 130] width 6 height 6
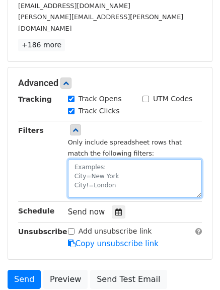
click at [83, 159] on textarea at bounding box center [135, 178] width 134 height 39
type textarea "Group=15"
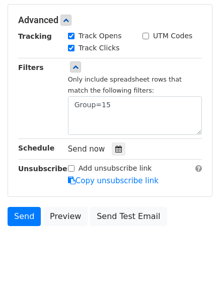
click at [60, 149] on div "Send now" at bounding box center [134, 149] width 149 height 14
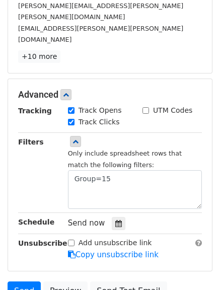
scroll to position [241, 0]
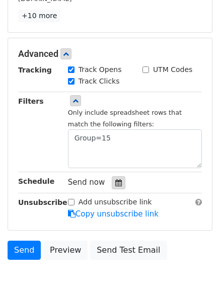
click at [115, 179] on icon at bounding box center [118, 182] width 7 height 7
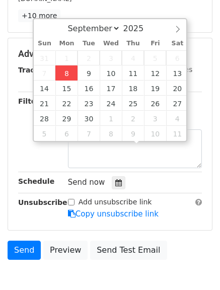
type input "2025-09-08 16:25"
type input "04"
type input "25"
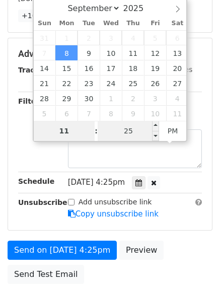
type input "11"
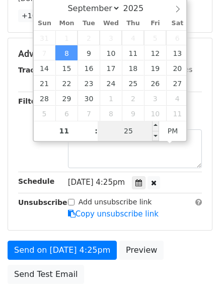
type input "2025-09-08 23:25"
click at [126, 135] on input "25" at bounding box center [128, 131] width 61 height 20
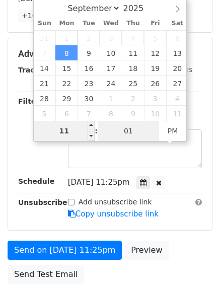
type input "01"
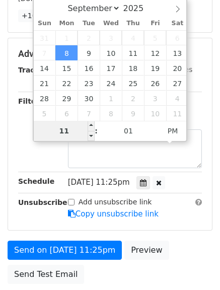
type input "2025-09-08 23:01"
click at [44, 136] on input "11" at bounding box center [64, 131] width 61 height 20
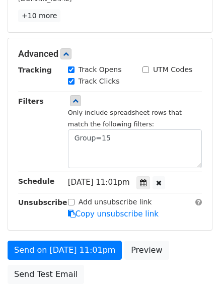
click at [17, 126] on div "Filters" at bounding box center [36, 132] width 50 height 73
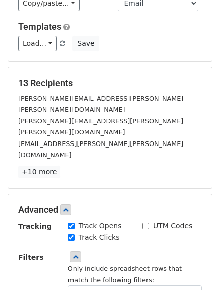
scroll to position [84, 0]
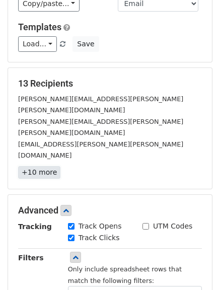
click at [42, 166] on link "+10 more" at bounding box center [39, 172] width 42 height 13
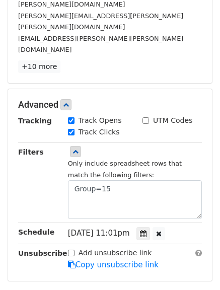
scroll to position [201, 0]
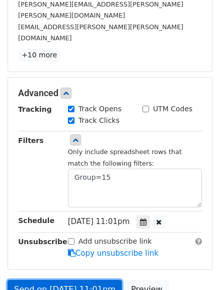
click at [60, 280] on link "Send on Sep 8 at 11:01pm" at bounding box center [65, 289] width 114 height 19
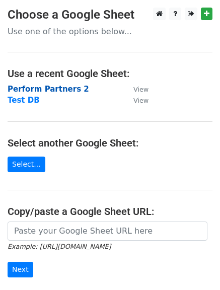
click at [51, 92] on strong "Perform Partners 2" at bounding box center [49, 89] width 82 height 9
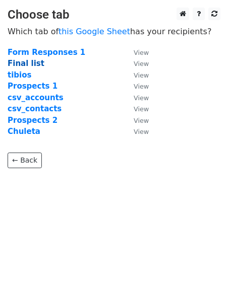
click at [18, 62] on strong "Final list" at bounding box center [26, 63] width 37 height 9
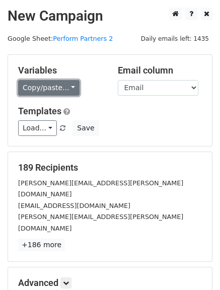
click at [67, 89] on link "Copy/paste..." at bounding box center [48, 88] width 61 height 16
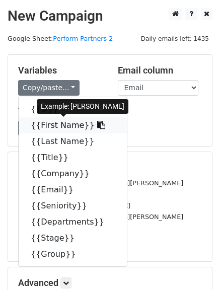
click at [63, 124] on link "{{First Name}}" at bounding box center [73, 125] width 108 height 16
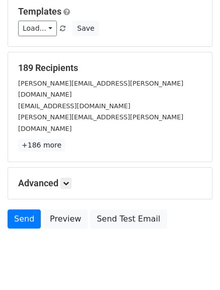
scroll to position [101, 0]
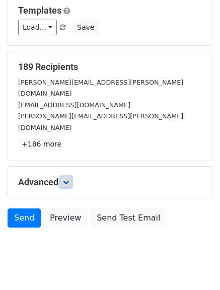
click at [69, 179] on icon at bounding box center [66, 182] width 6 height 6
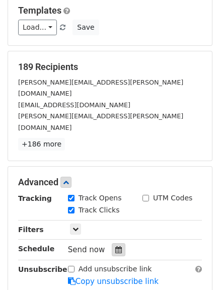
click at [115, 246] on icon at bounding box center [118, 249] width 7 height 7
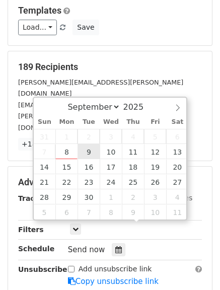
type input "2025-09-09 12:00"
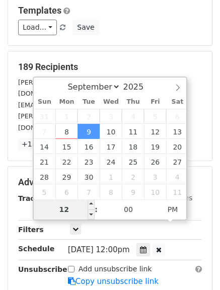
click at [67, 210] on input "12" at bounding box center [64, 209] width 61 height 20
drag, startPoint x: 67, startPoint y: 210, endPoint x: 59, endPoint y: 209, distance: 8.1
click at [59, 209] on input "12" at bounding box center [64, 209] width 61 height 20
type input "7"
type input "2025-09-09 07:00"
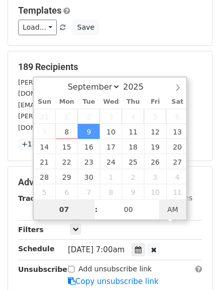
click at [176, 210] on span "AM" at bounding box center [173, 209] width 28 height 20
drag, startPoint x: 68, startPoint y: 210, endPoint x: 59, endPoint y: 210, distance: 9.1
click at [59, 210] on input "07" at bounding box center [64, 209] width 61 height 20
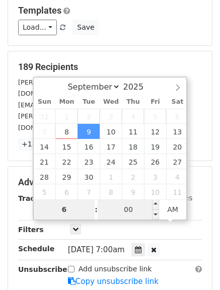
type input "6"
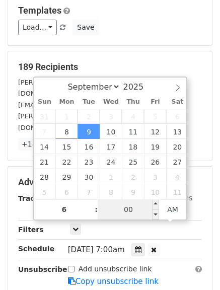
type input "2025-09-09 06:00"
type input "06"
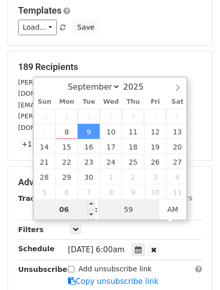
type input "59"
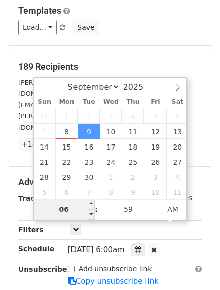
type input "2025-09-09 06:59"
click at [46, 212] on input "06" at bounding box center [64, 209] width 61 height 20
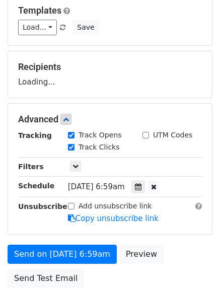
click at [40, 226] on div "Advanced Tracking Track Opens UTM Codes Track Clicks Filters Only include sprea…" at bounding box center [110, 169] width 204 height 130
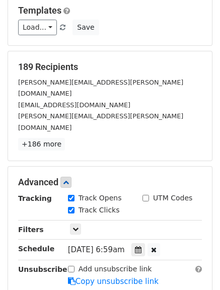
scroll to position [201, 0]
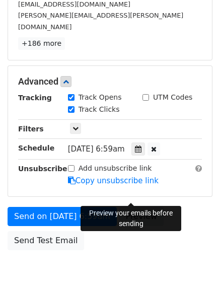
click at [131, 207] on link "Preview" at bounding box center [141, 216] width 44 height 19
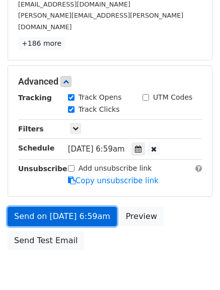
click at [35, 207] on link "Send on Sep 9 at 6:59am" at bounding box center [62, 216] width 109 height 19
